Goal: Transaction & Acquisition: Purchase product/service

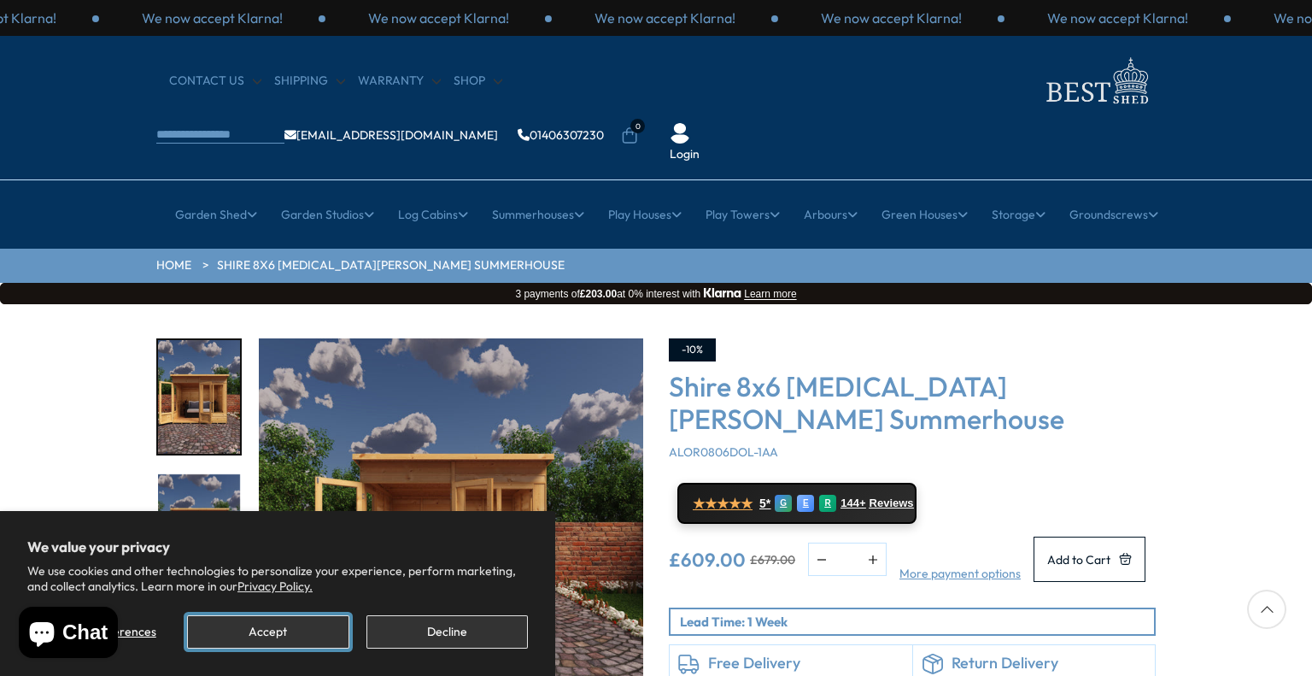
click at [284, 624] on button "Accept" at bounding box center [267, 631] width 161 height 33
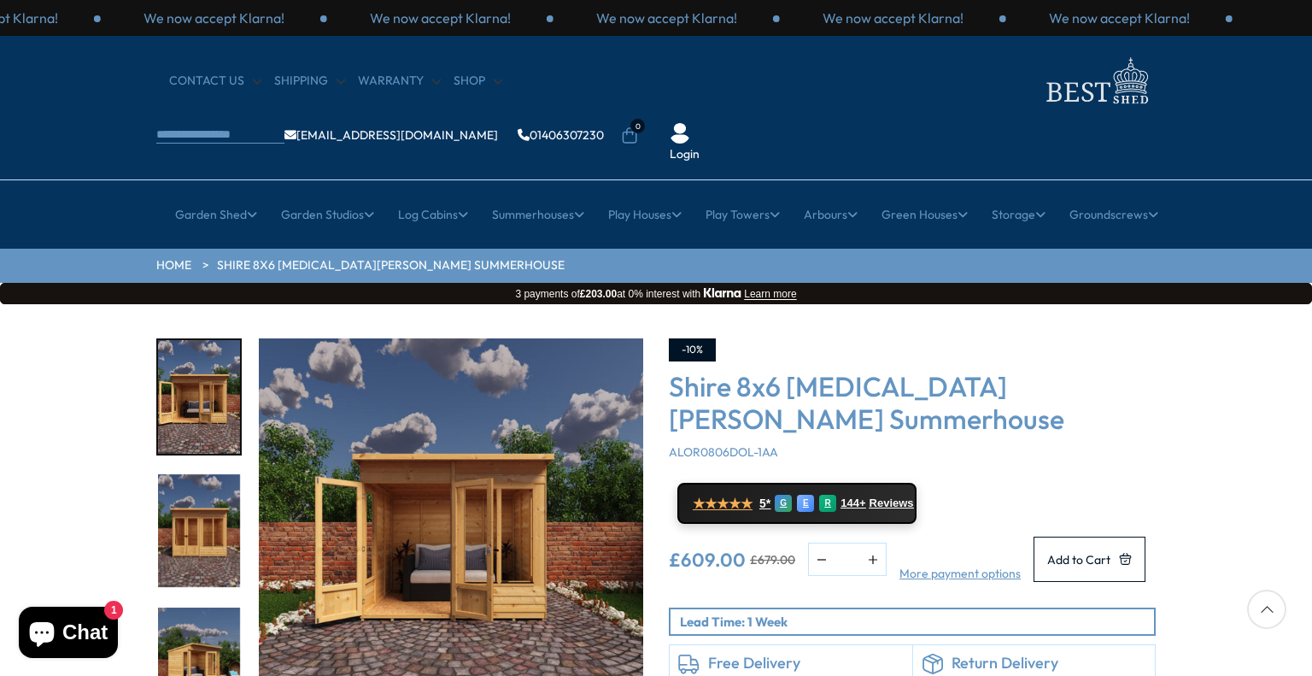
click at [198, 501] on img "2 / 9" at bounding box center [199, 531] width 82 height 114
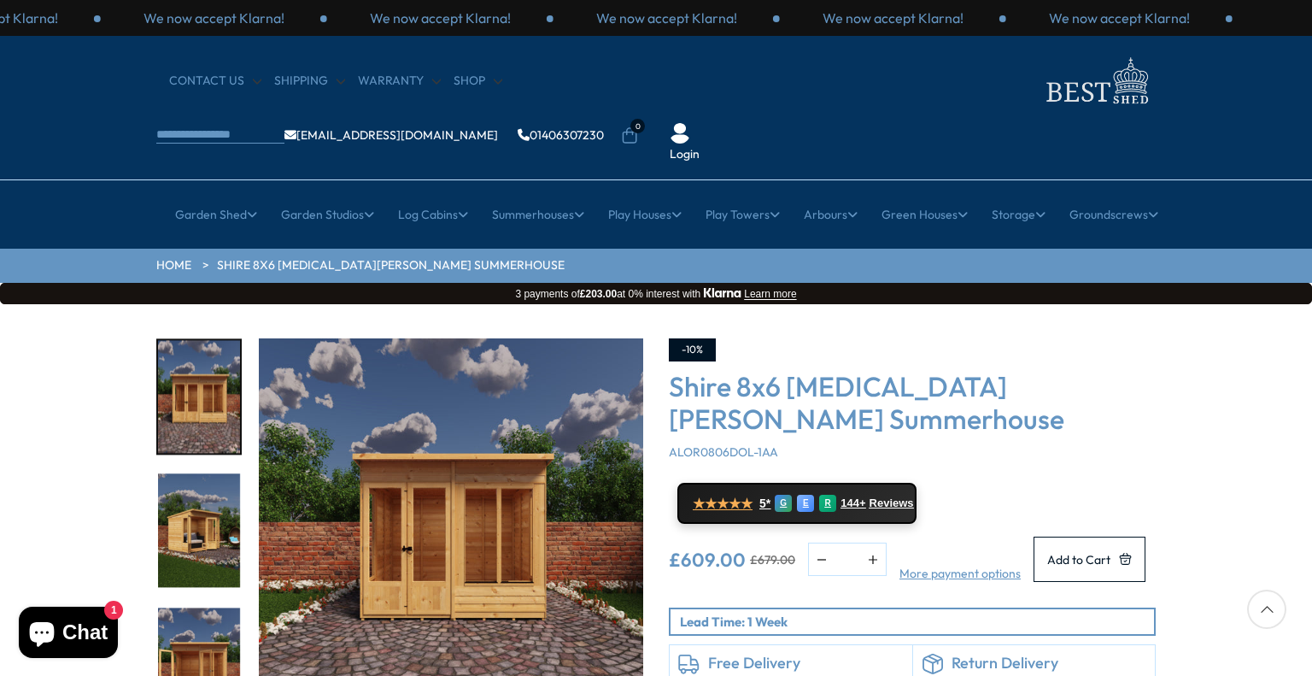
click at [187, 607] on img "4 / 9" at bounding box center [199, 664] width 82 height 114
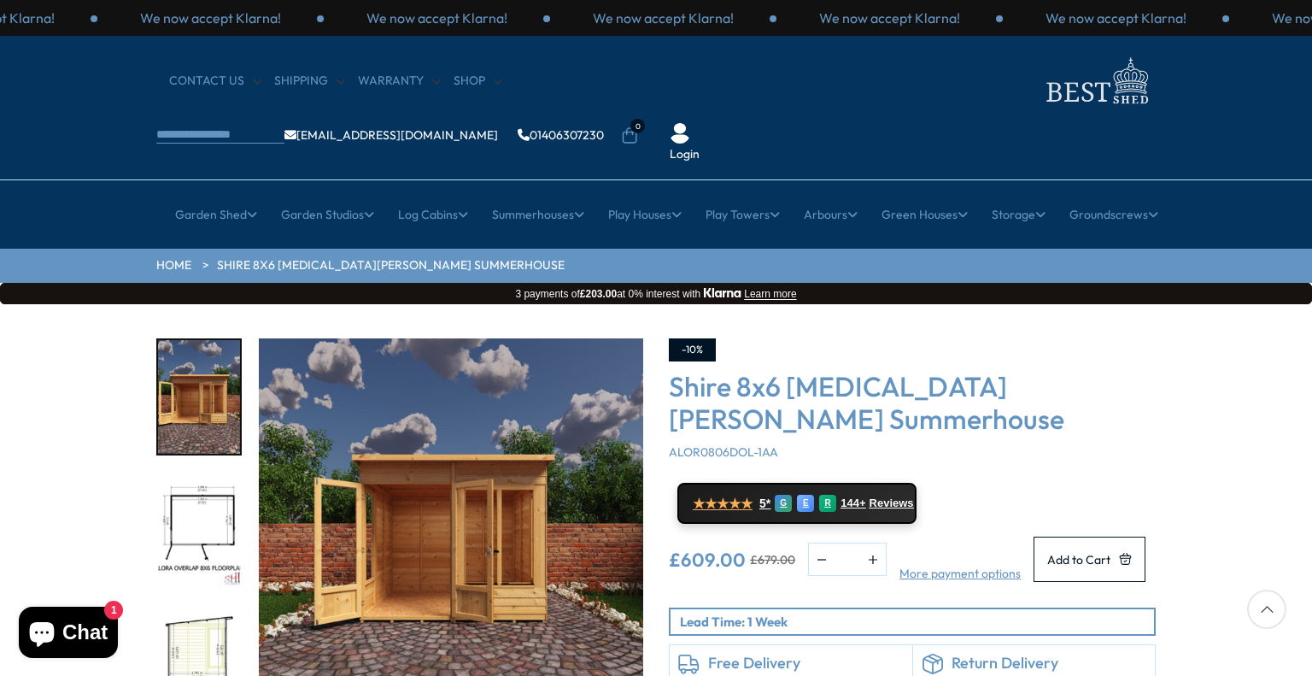
click at [207, 340] on img "4 / 9" at bounding box center [199, 397] width 82 height 114
click at [212, 479] on img "5 / 9" at bounding box center [199, 531] width 82 height 114
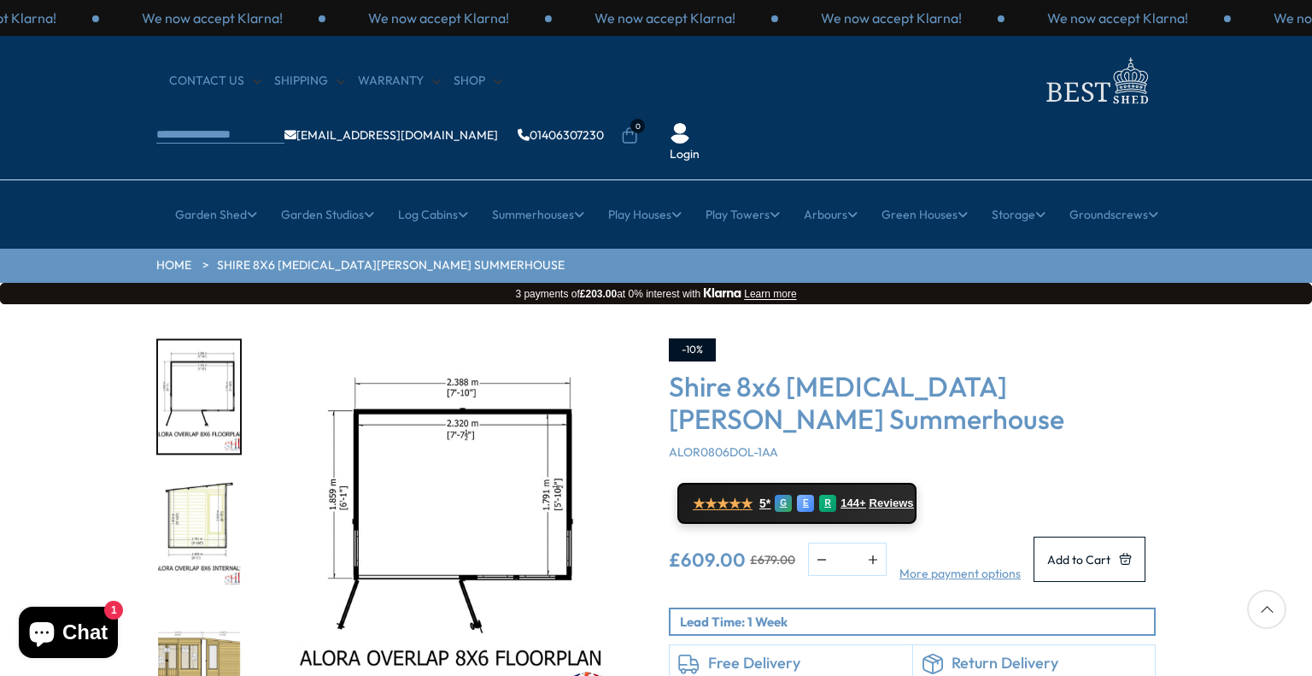
click at [221, 474] on img "6 / 9" at bounding box center [199, 531] width 82 height 114
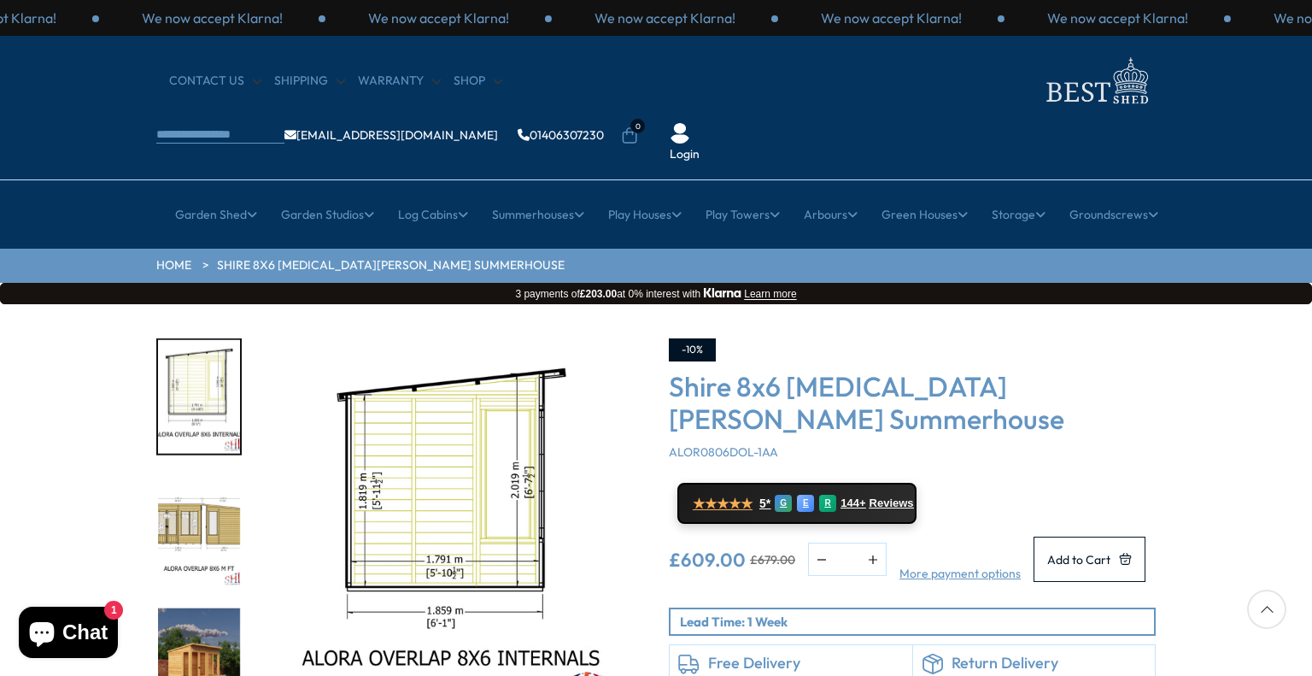
click at [221, 474] on img "7 / 9" at bounding box center [199, 531] width 82 height 114
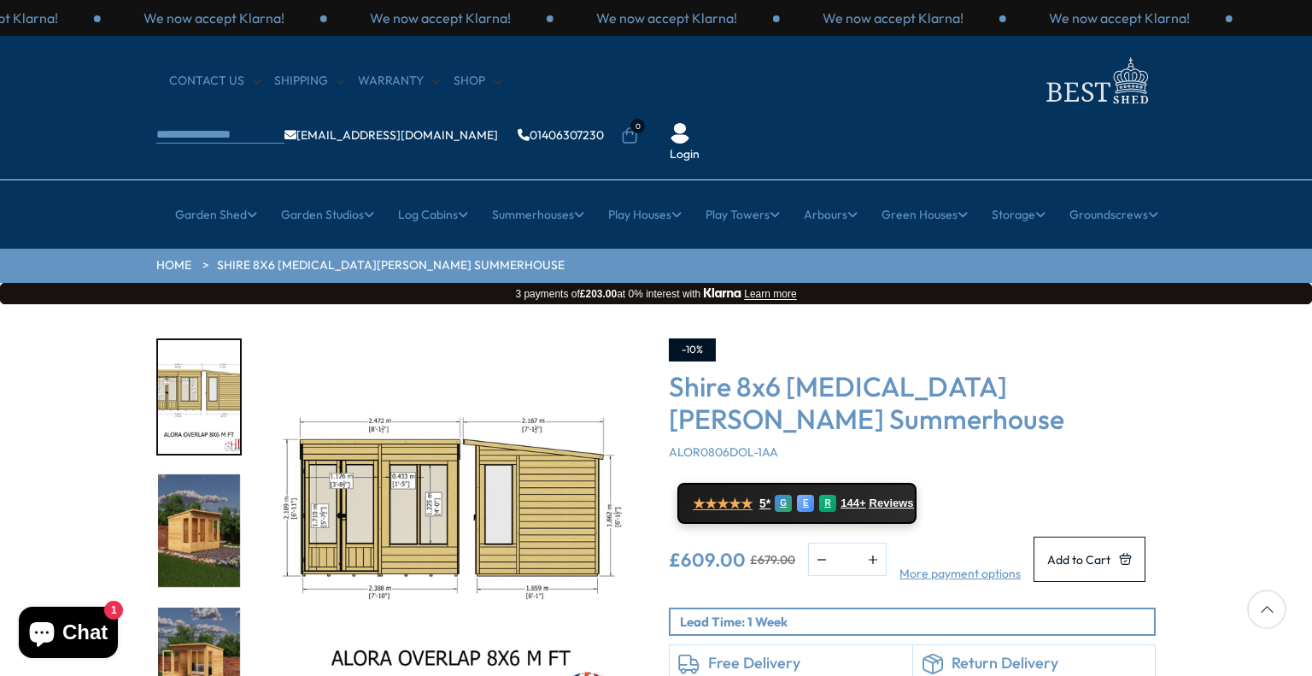
click at [210, 505] on img "8 / 9" at bounding box center [199, 531] width 82 height 114
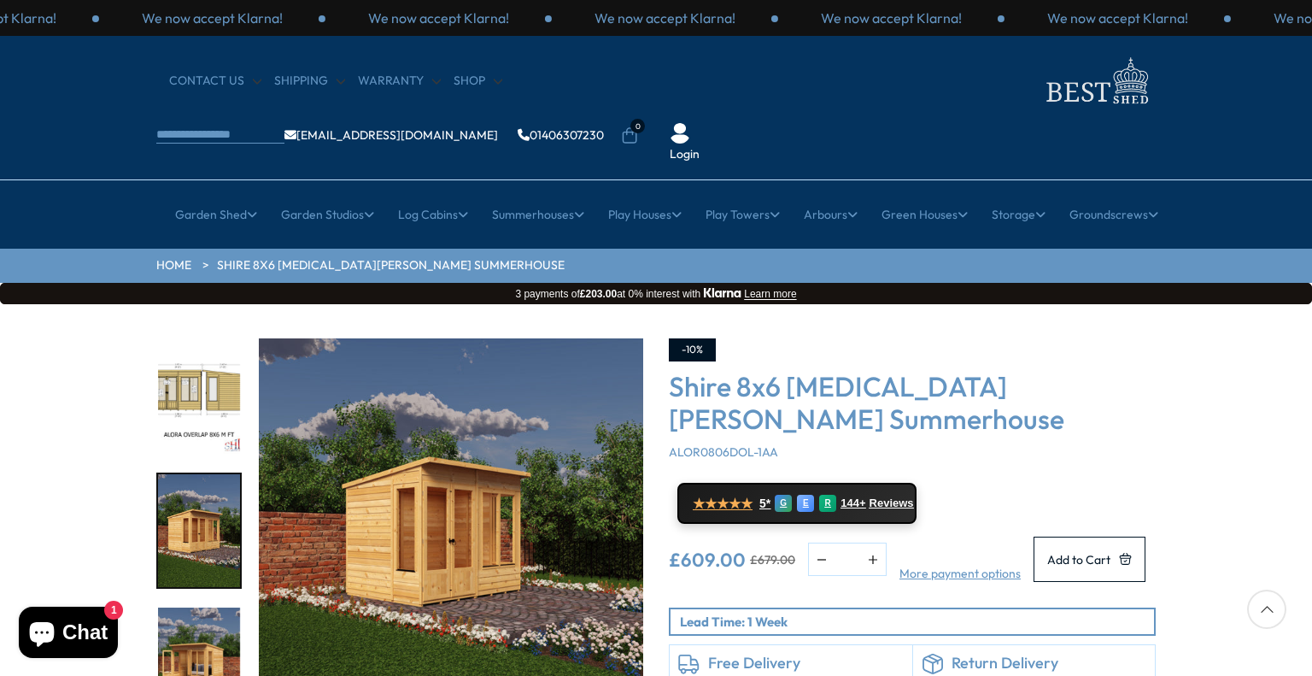
click at [206, 607] on img "9 / 9" at bounding box center [199, 664] width 82 height 114
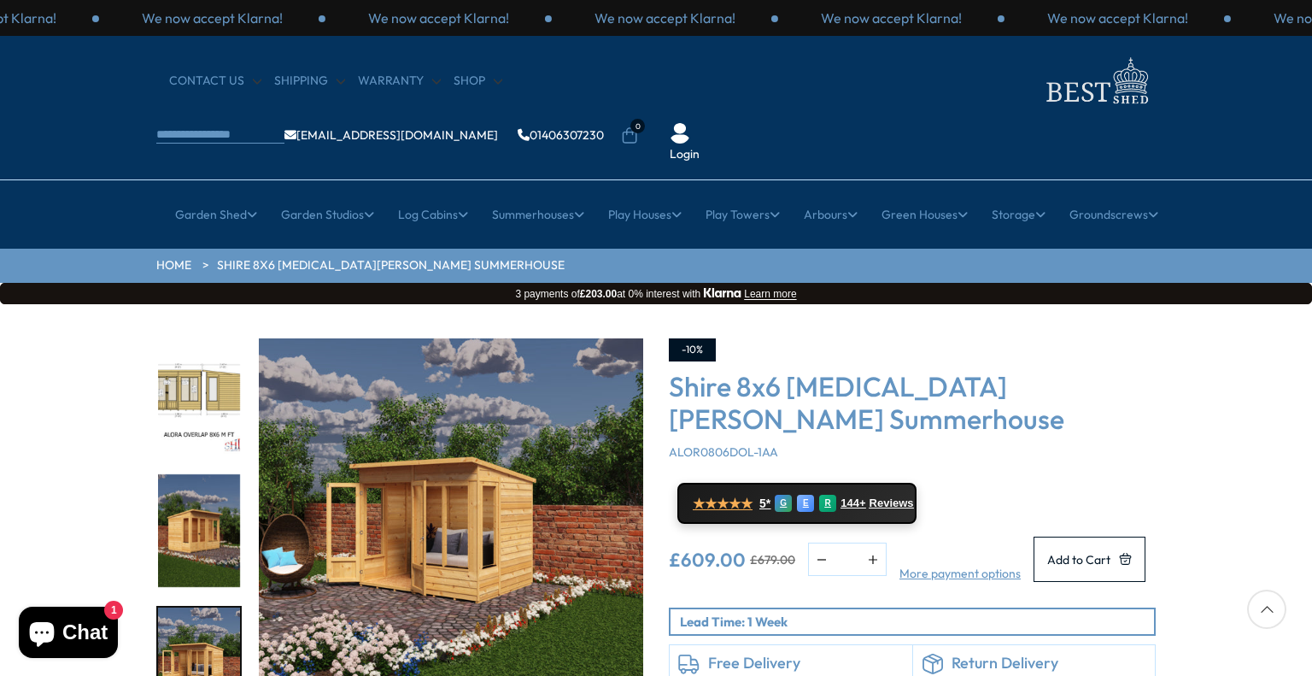
click at [194, 481] on img "8 / 9" at bounding box center [199, 531] width 82 height 114
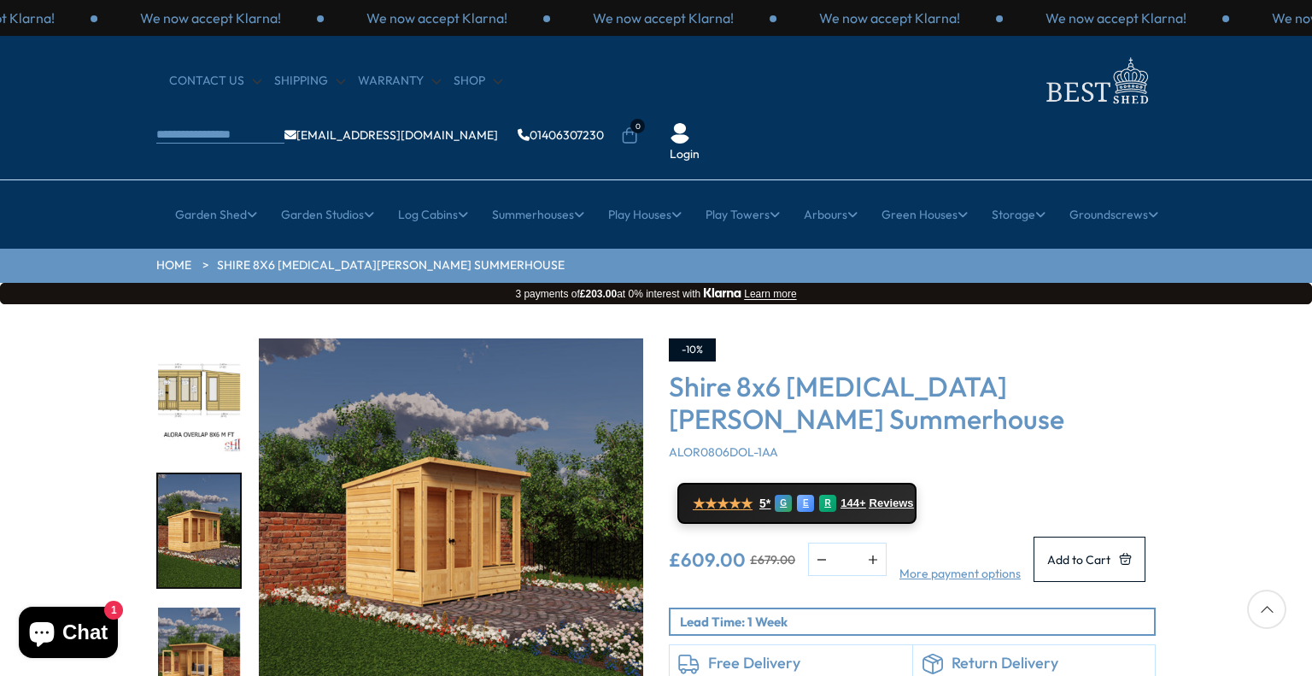
click at [201, 614] on img "9 / 9" at bounding box center [199, 664] width 82 height 114
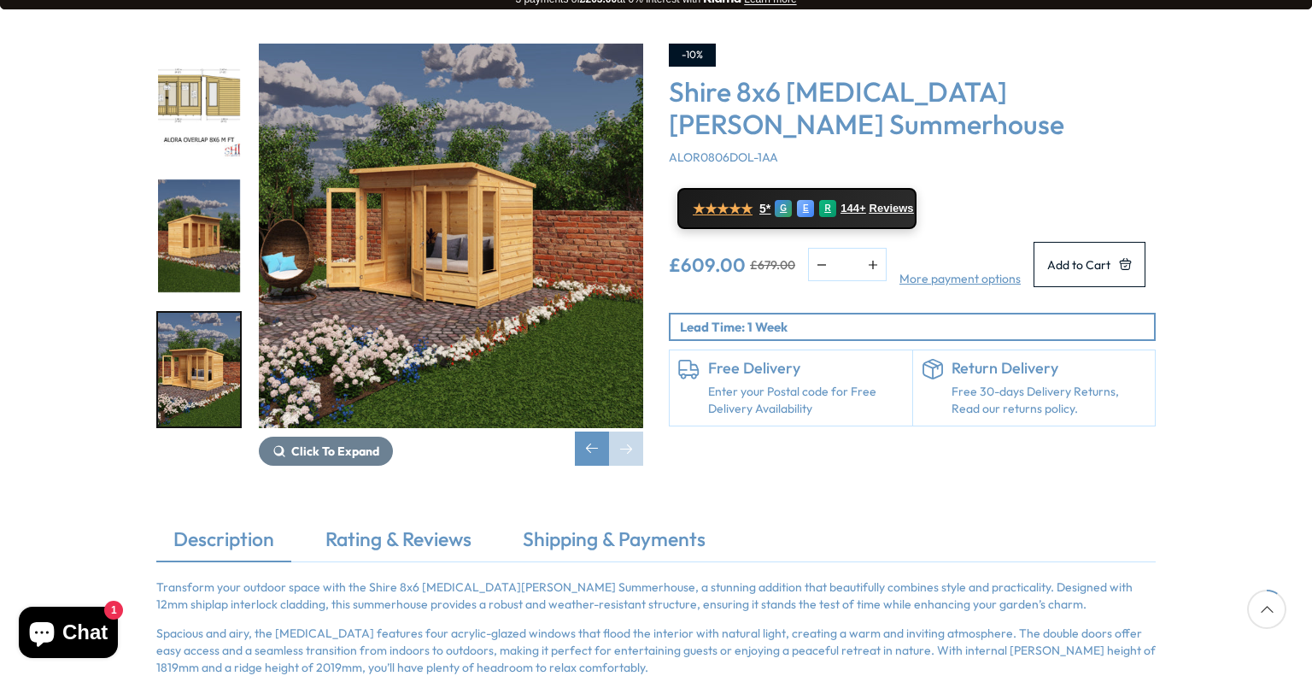
scroll to position [308, 0]
